Goal: Task Accomplishment & Management: Manage account settings

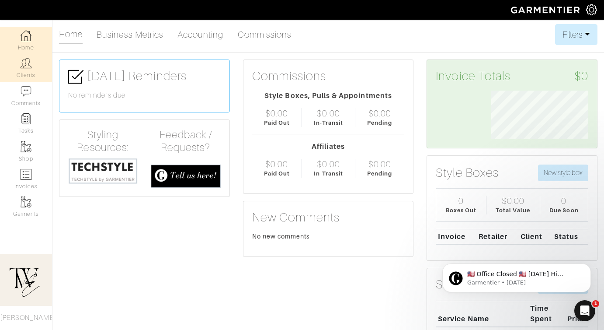
click at [28, 69] on link "Clients" at bounding box center [26, 68] width 52 height 28
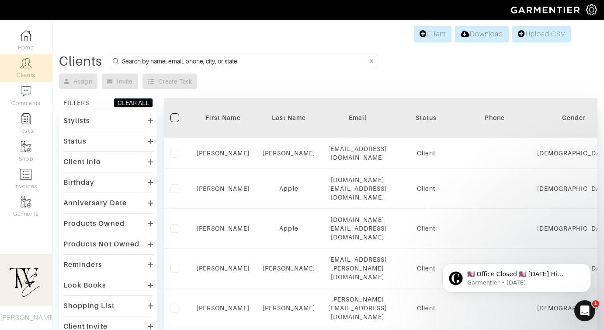
click at [222, 112] on th "First Name" at bounding box center [223, 118] width 66 height 40
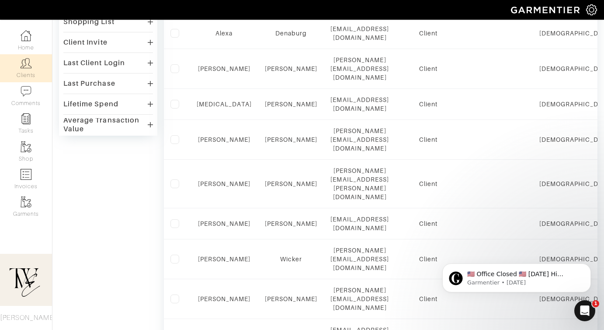
scroll to position [601, 0]
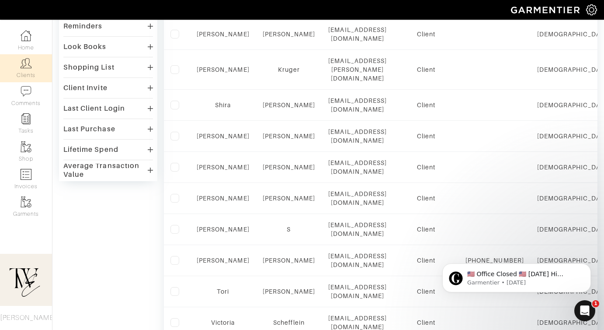
scroll to position [352, 0]
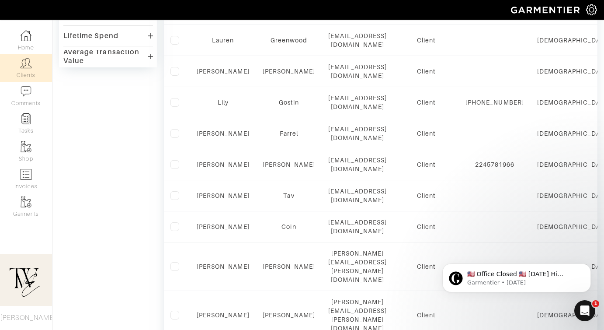
scroll to position [610, 0]
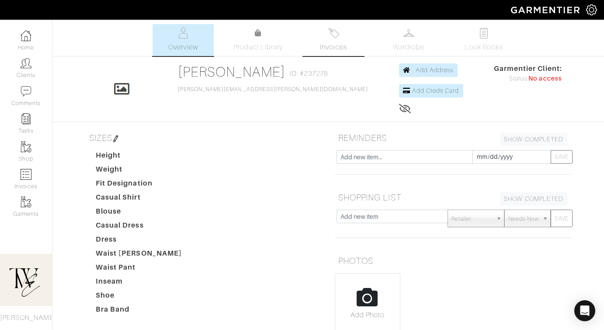
click at [329, 38] on img at bounding box center [333, 33] width 11 height 11
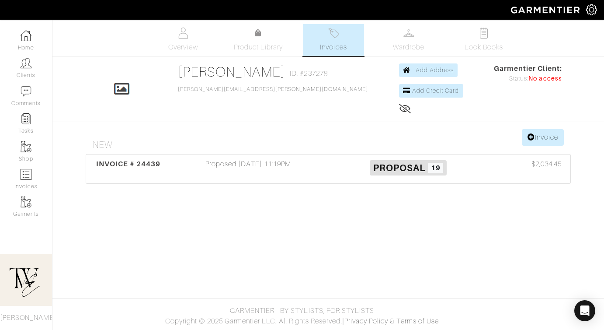
click at [126, 157] on div "INVOICE # 24439 Proposed 09/01/25 11:19PM Proposal 19 $2,034.45" at bounding box center [328, 168] width 485 height 29
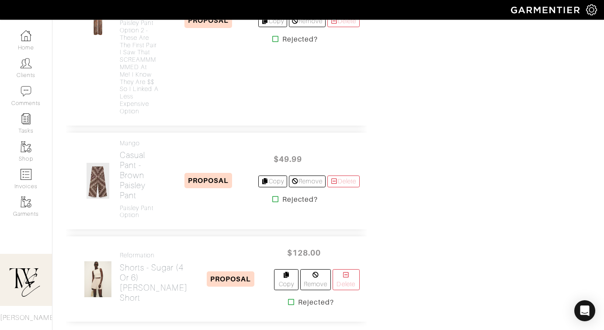
scroll to position [894, 0]
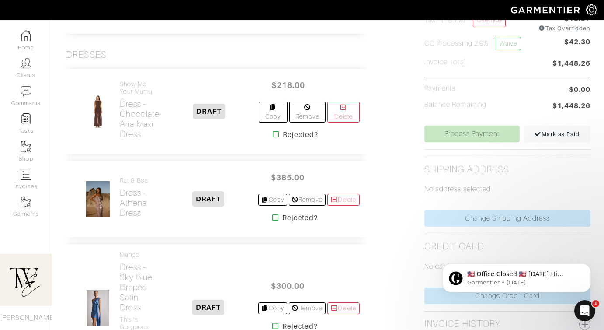
scroll to position [196, 0]
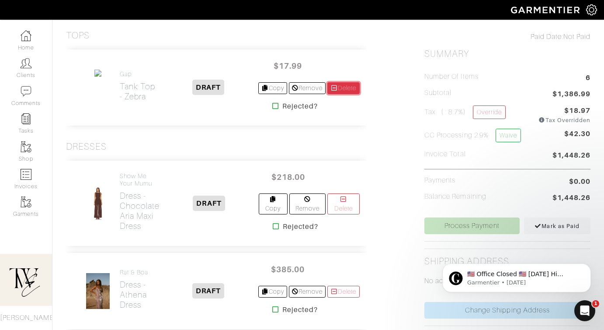
click at [346, 84] on link "Delete" at bounding box center [344, 88] width 32 height 12
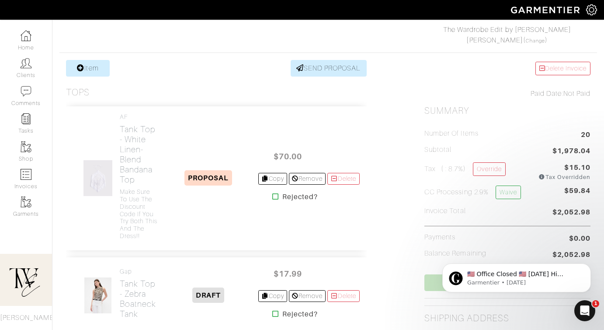
scroll to position [285, 0]
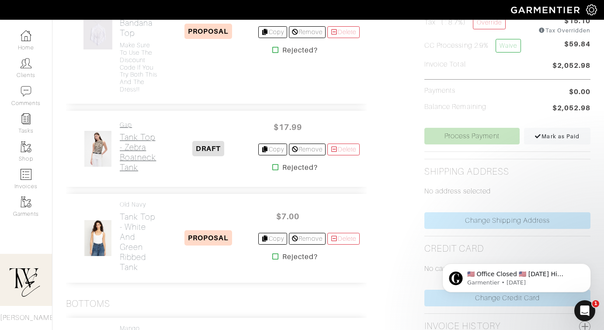
click at [136, 157] on h2 "Tank Top - Zebra Boatneck Tank" at bounding box center [139, 152] width 39 height 40
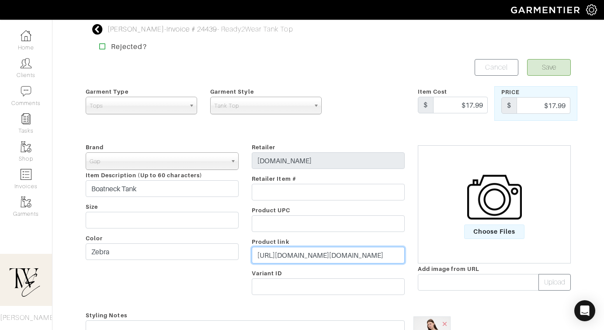
click at [326, 247] on input "https://www.gapfactory.com/browse/product.do?pid=812184011&vid=1&tid=gfaf995102…" at bounding box center [328, 255] width 153 height 17
paste input "go.shopmy.us/p-24416670"
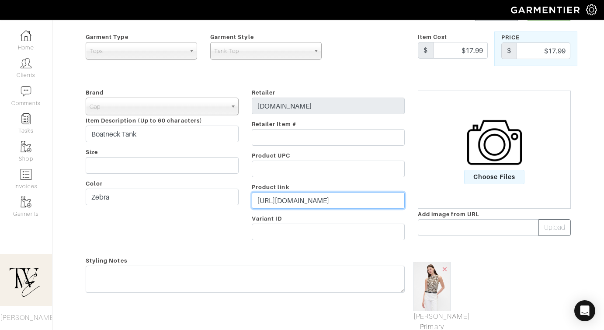
scroll to position [84, 0]
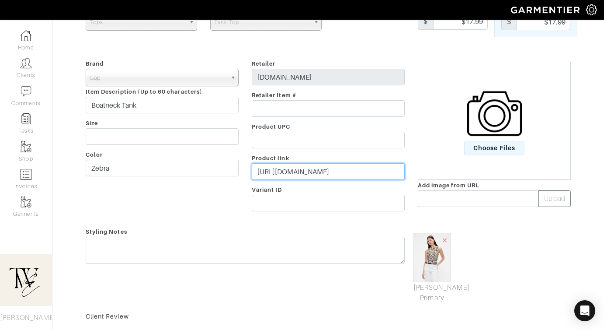
type input "https://go.shopmy.us/p-24416670"
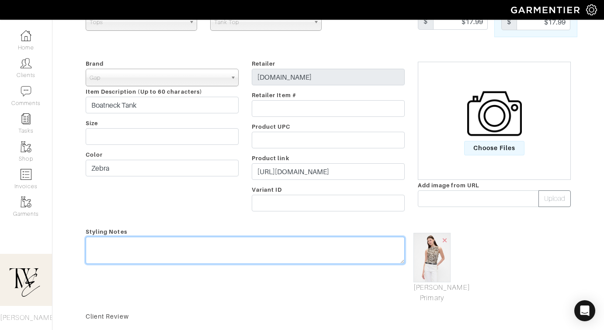
click at [267, 257] on textarea at bounding box center [245, 250] width 319 height 27
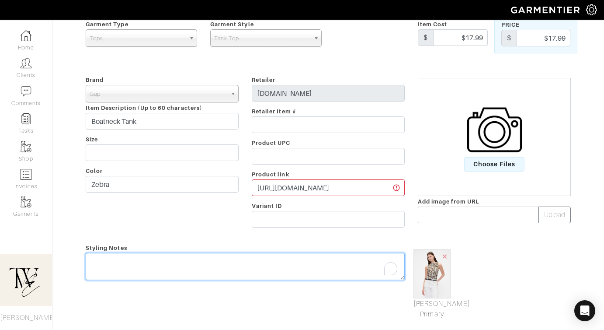
scroll to position [0, 0]
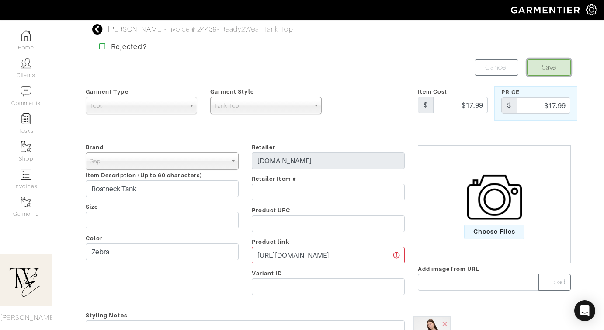
click at [549, 66] on button "Save" at bounding box center [549, 67] width 44 height 17
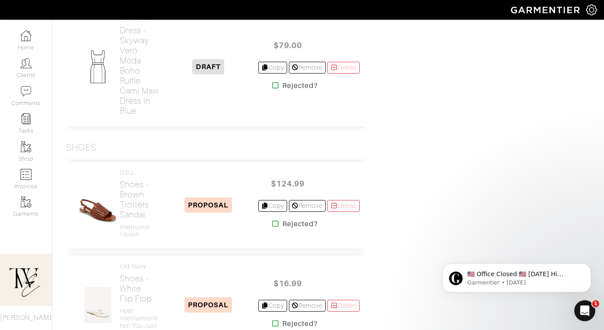
scroll to position [2060, 0]
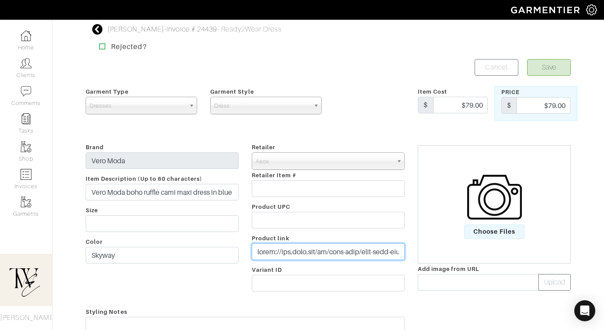
click at [328, 255] on input "text" at bounding box center [328, 251] width 153 height 17
paste input "go.shopmy.us/p-24417234"
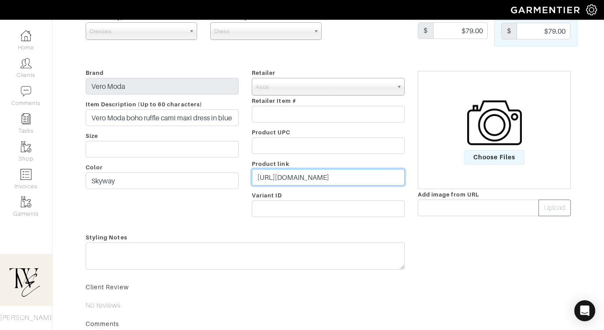
scroll to position [107, 0]
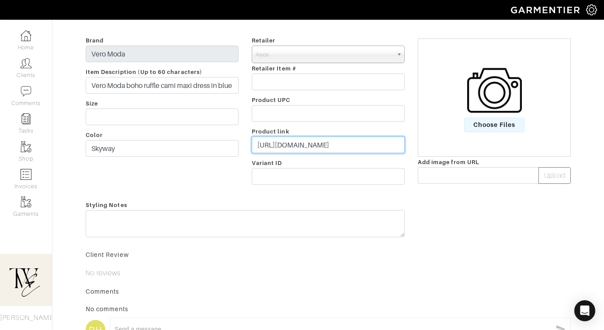
type input "https://go.shopmy.us/p-24417234"
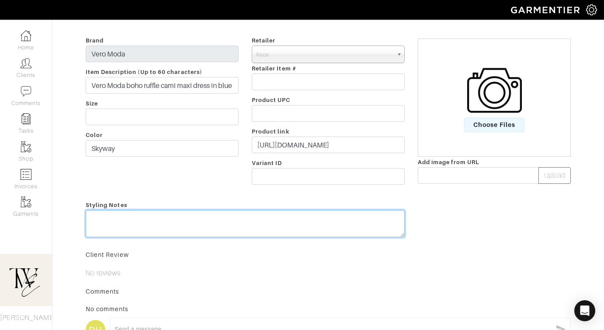
click at [317, 224] on textarea at bounding box center [245, 223] width 319 height 27
type textarea "This would be soooo gorg"
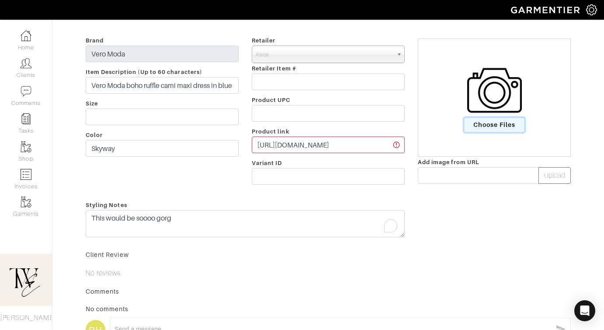
click at [497, 132] on span "Choose Files" at bounding box center [494, 125] width 61 height 14
click at [0, 0] on input "Choose Files" at bounding box center [0, 0] width 0 height 0
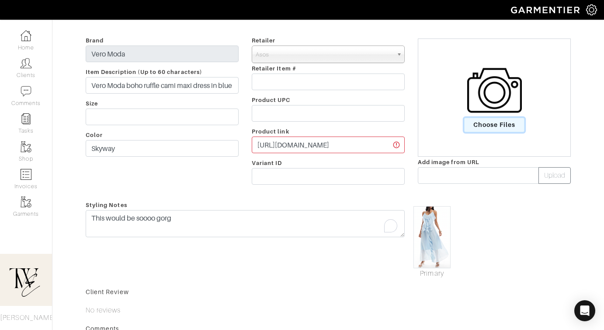
scroll to position [0, 0]
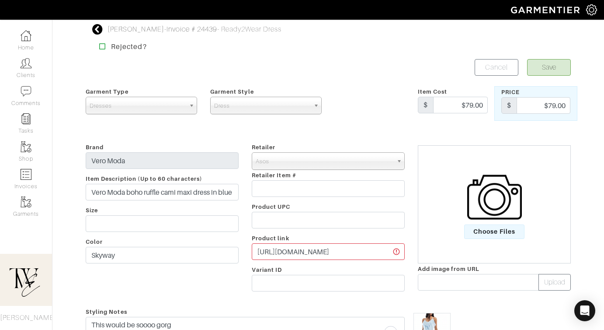
click at [552, 77] on form "Save Cancel Garment Type Tops Bottoms Dresses Jumpsuits Suiting Outerwear Shoes…" at bounding box center [328, 289] width 485 height 461
click at [549, 66] on button "Save" at bounding box center [549, 67] width 44 height 17
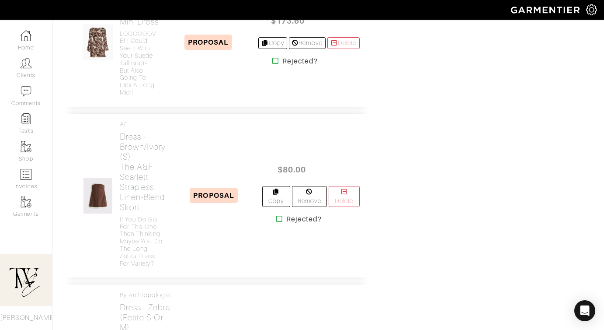
scroll to position [1429, 0]
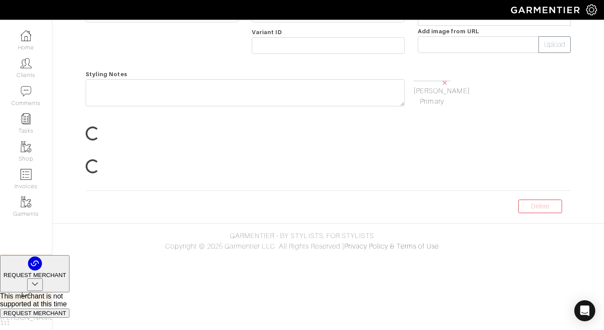
scroll to position [88, 0]
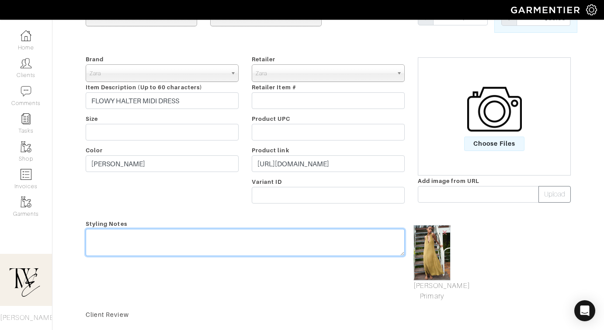
click at [265, 242] on textarea at bounding box center [245, 242] width 319 height 27
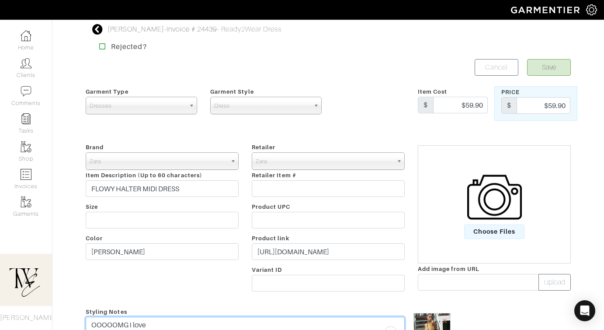
type textarea "OOOOOMG i love"
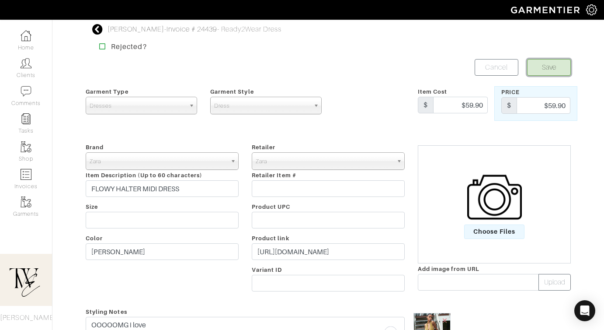
click at [556, 67] on button "Save" at bounding box center [549, 67] width 44 height 17
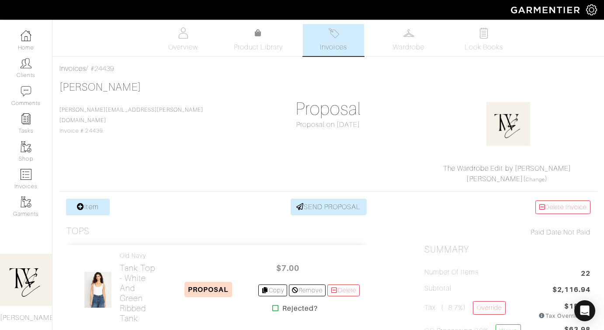
click at [308, 226] on div "Tops" at bounding box center [216, 231] width 301 height 11
click at [309, 211] on link "SEND PROPOSAL" at bounding box center [329, 207] width 76 height 17
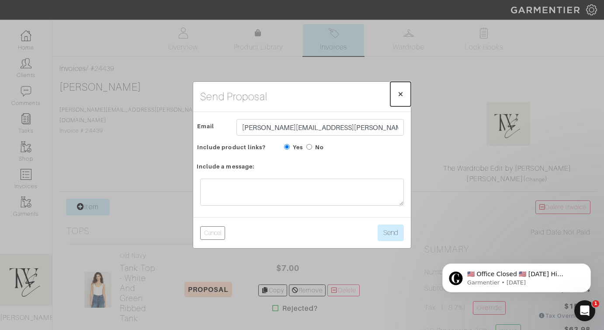
click at [397, 88] on button "× Close" at bounding box center [401, 94] width 21 height 24
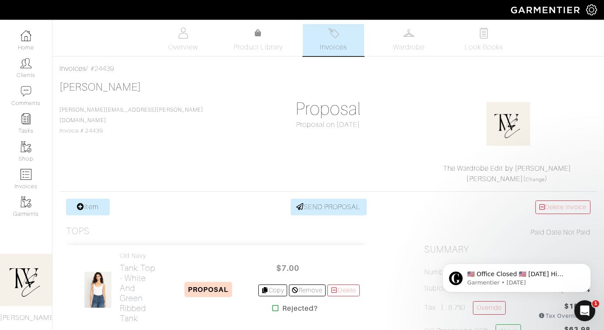
click at [324, 210] on link "SEND PROPOSAL" at bounding box center [329, 207] width 76 height 17
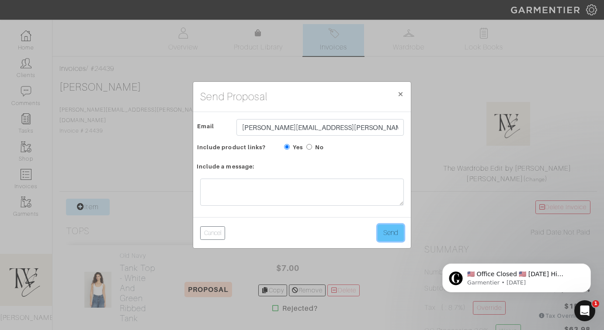
click at [396, 230] on button "Send" at bounding box center [391, 232] width 26 height 17
